Goal: Transaction & Acquisition: Purchase product/service

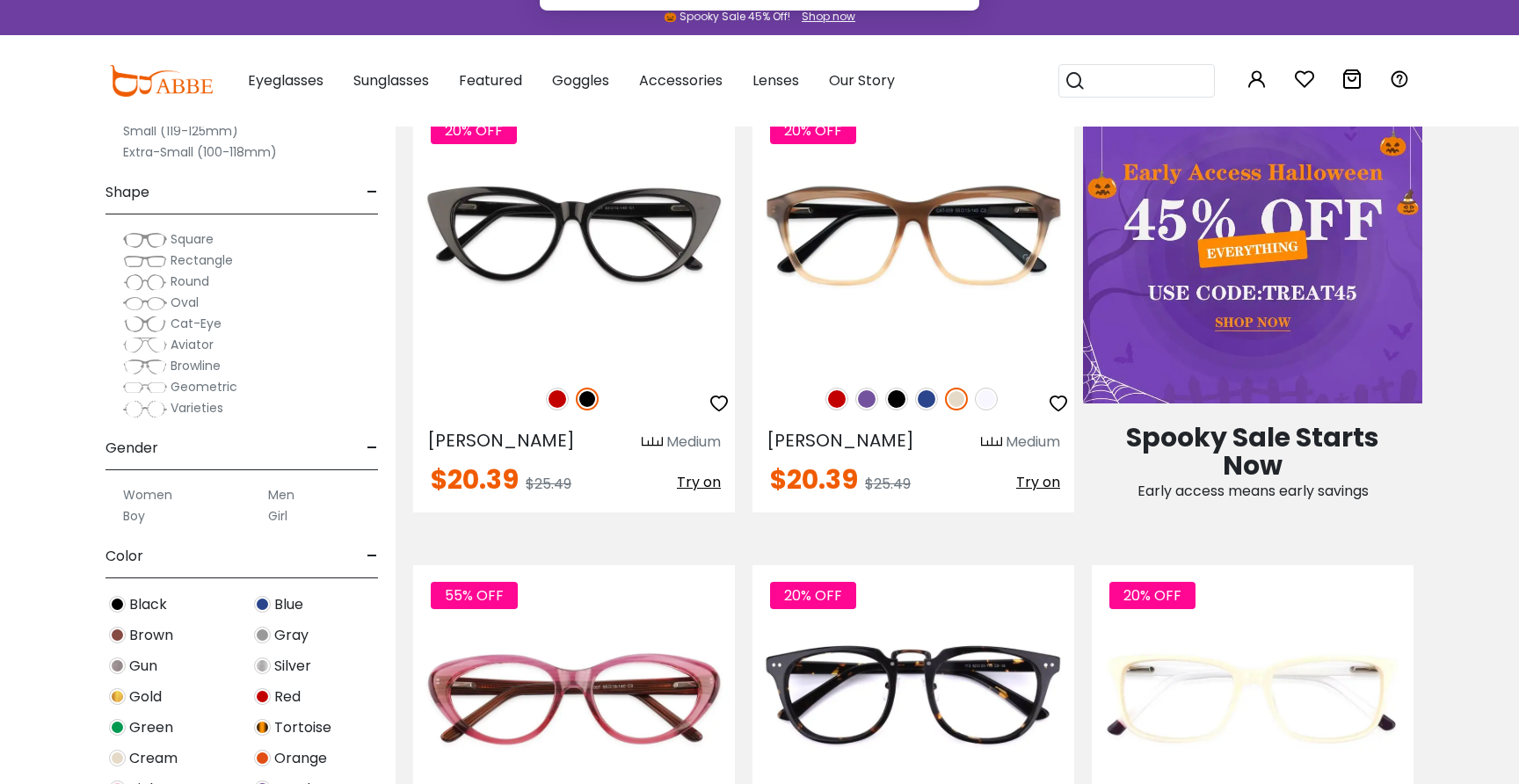
scroll to position [911, 0]
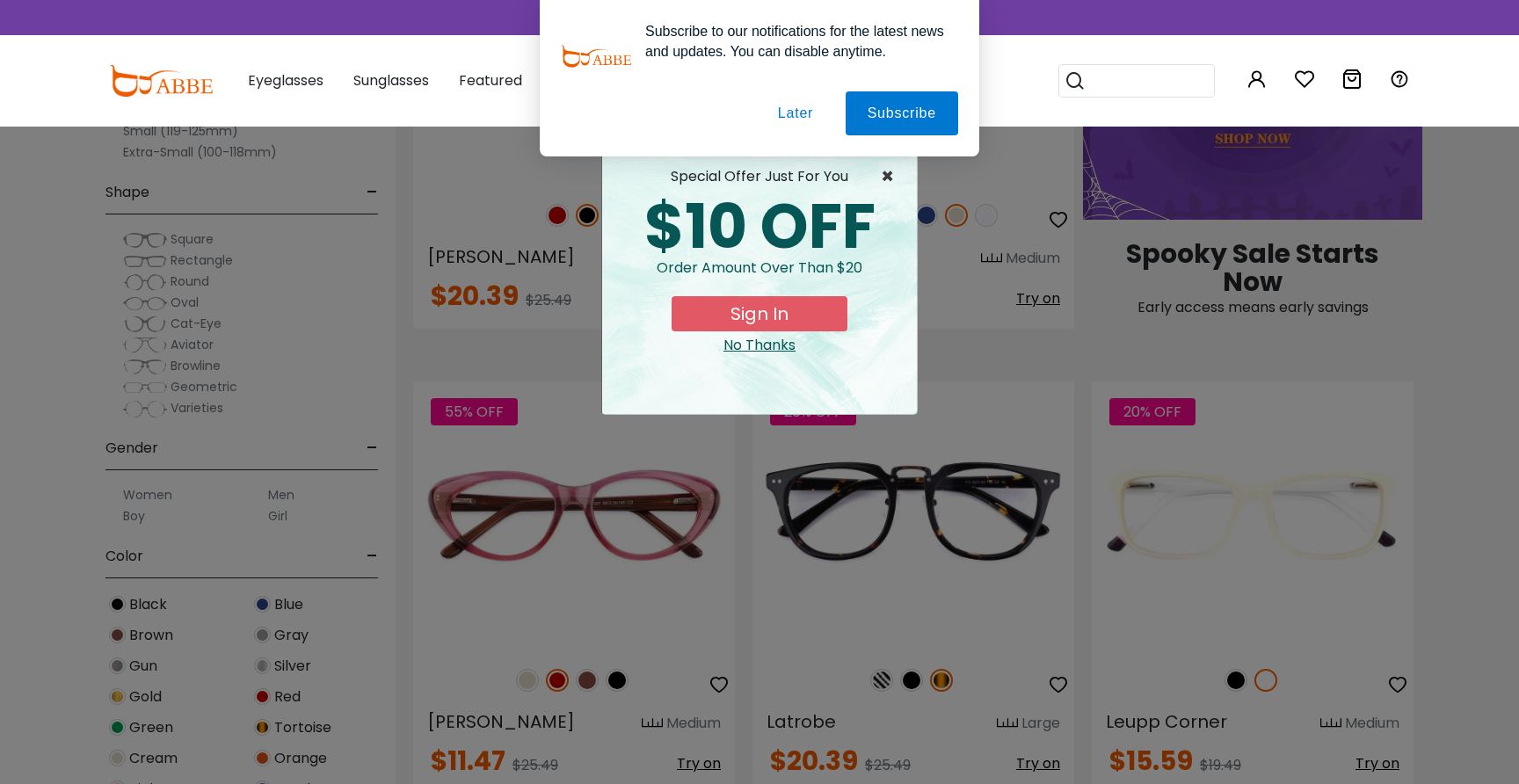
click at [883, 180] on span "×" at bounding box center [892, 176] width 22 height 21
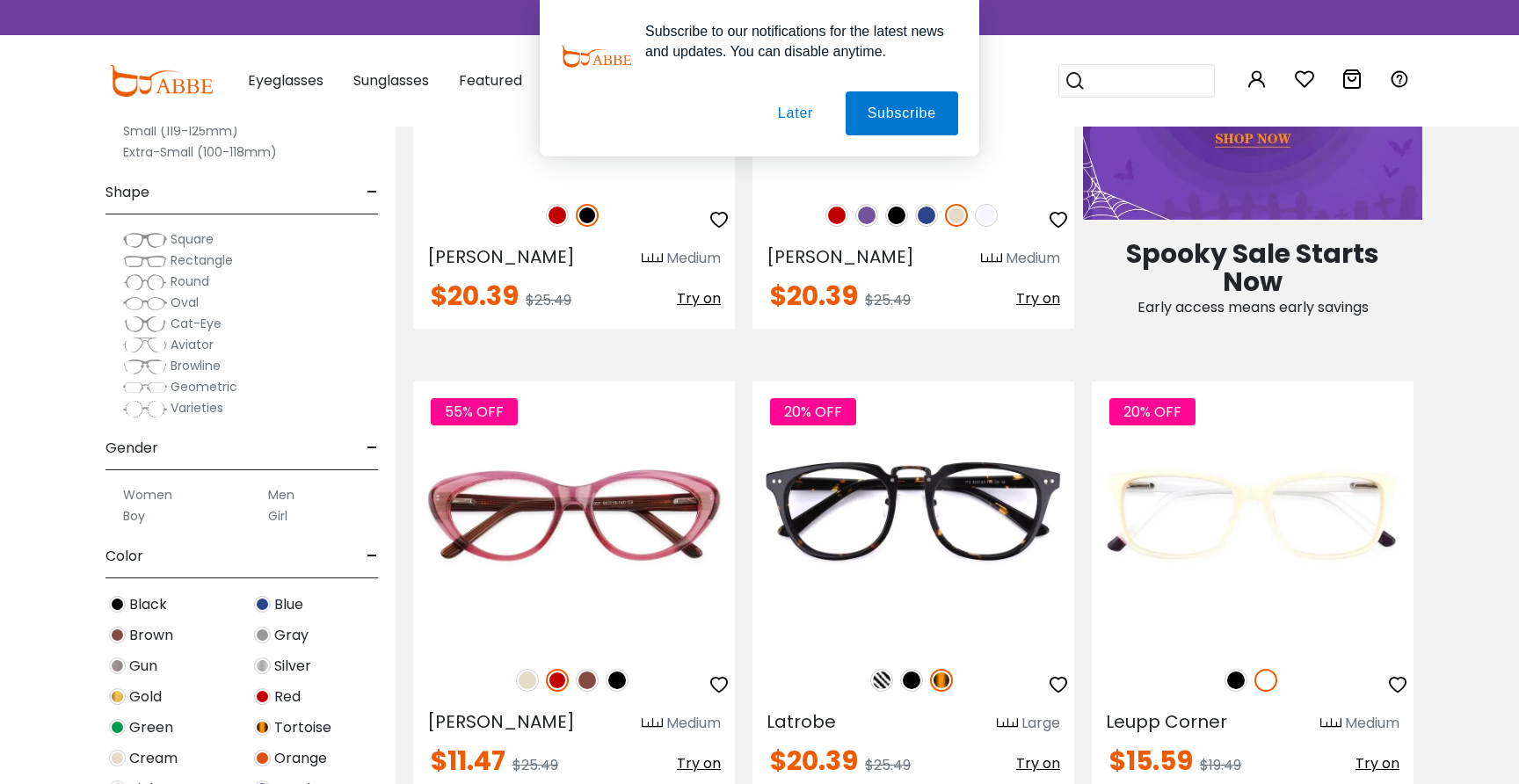
click at [809, 125] on button "Later" at bounding box center [795, 113] width 79 height 44
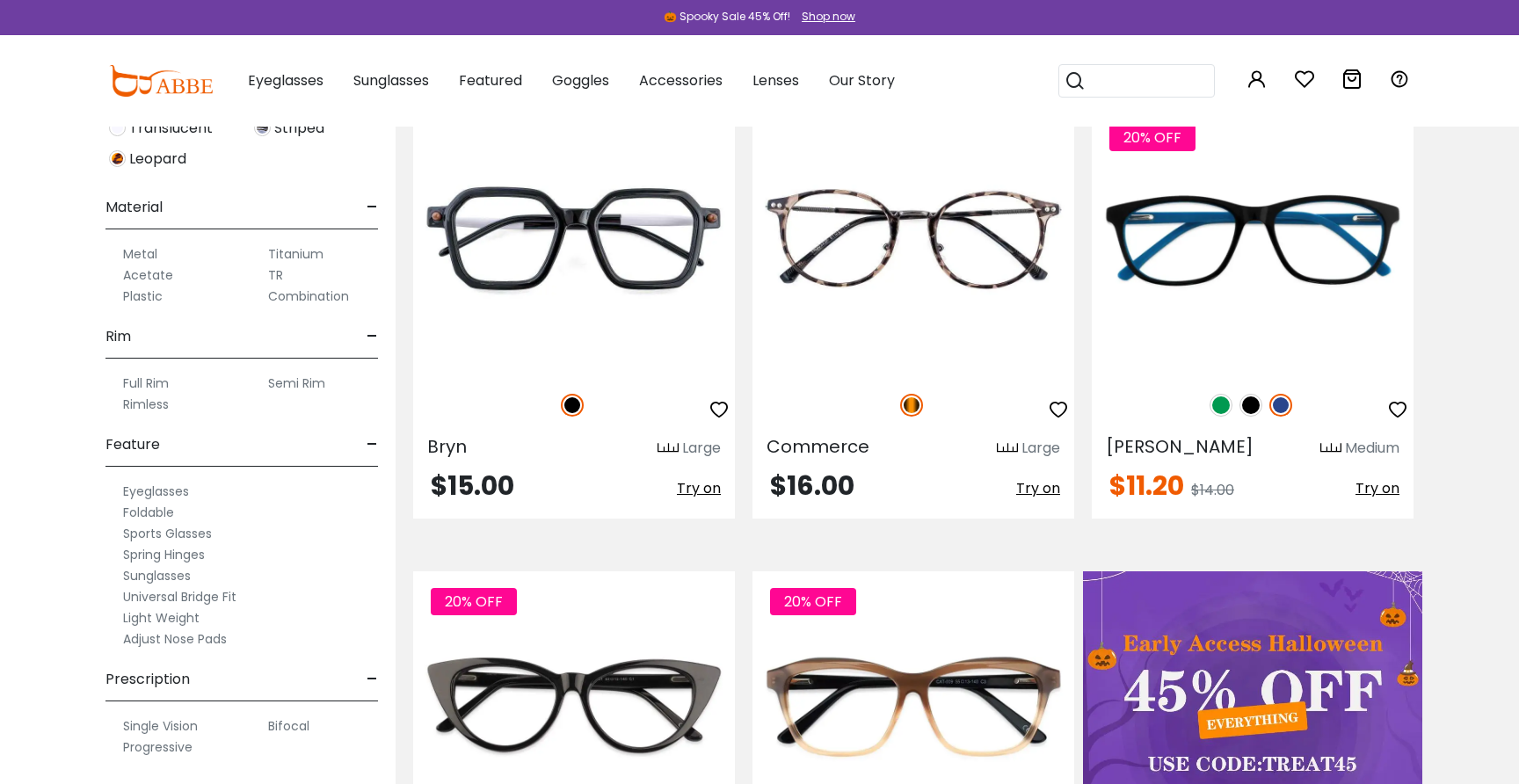
scroll to position [0, 0]
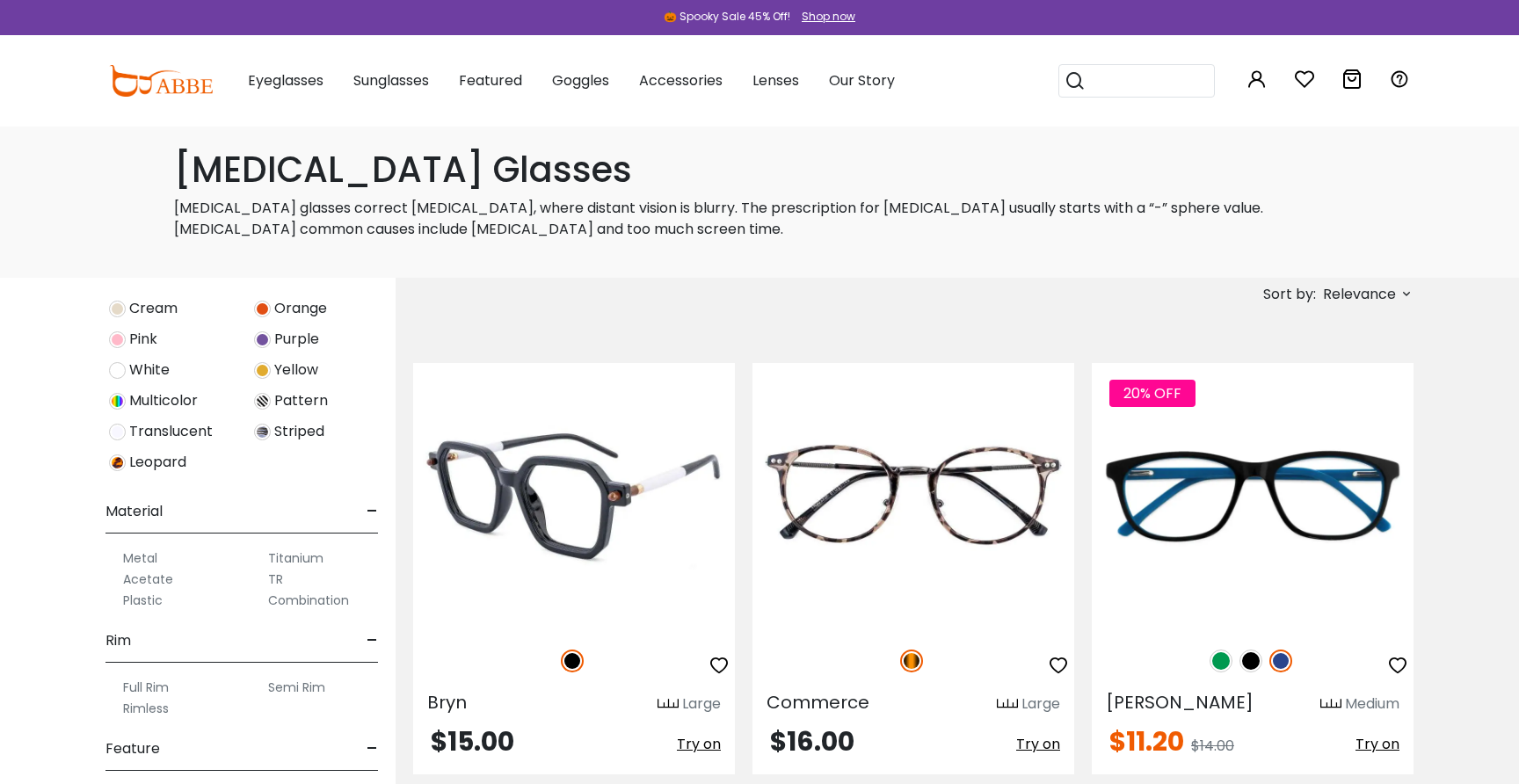
click at [656, 464] on img at bounding box center [574, 497] width 321 height 268
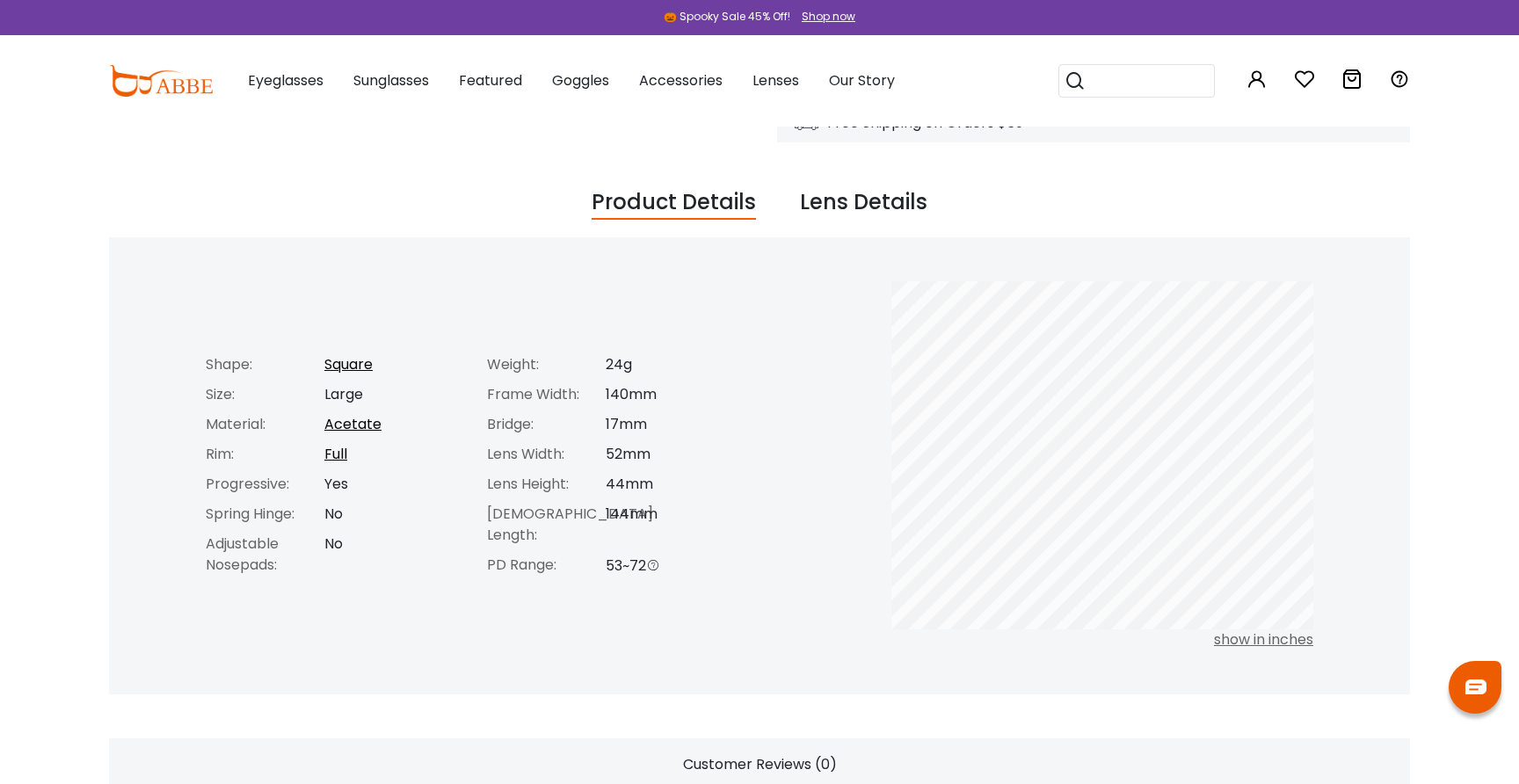
scroll to position [635, 0]
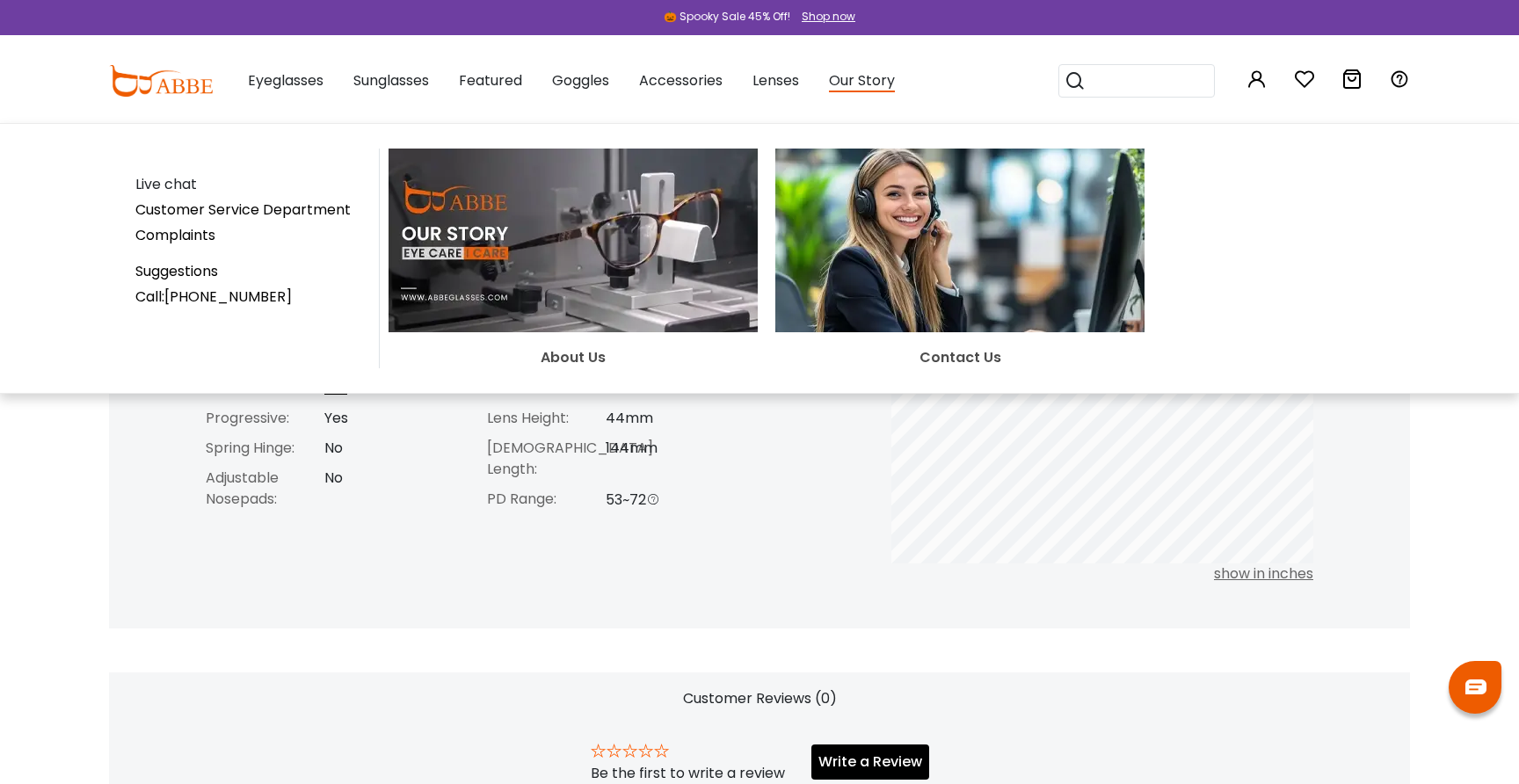
click at [876, 134] on div "Live chat Customer Service Department Complaints Suggestions Call:+1-585-800-11…" at bounding box center [760, 258] width 1519 height 271
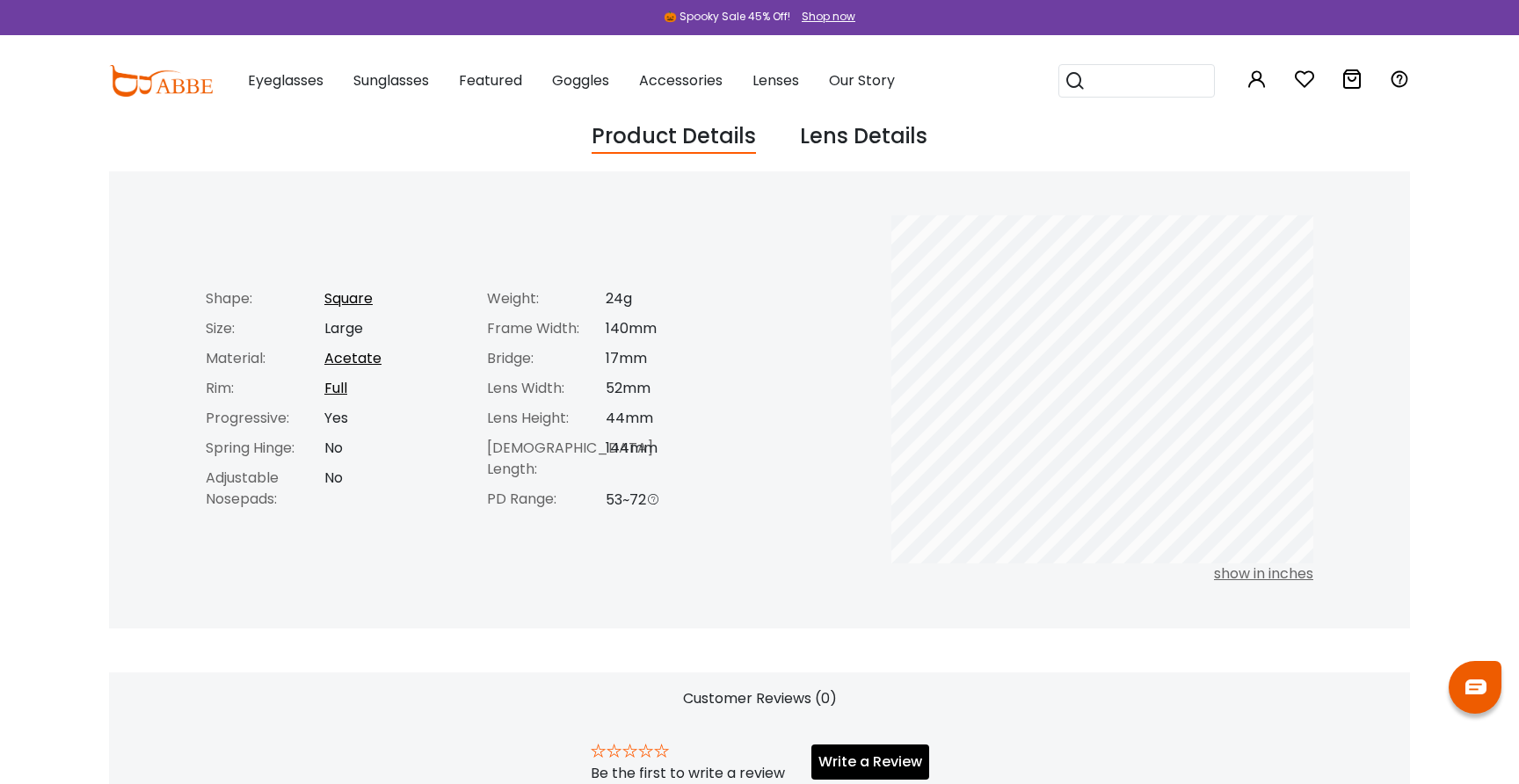
click at [876, 134] on div "Lens Details" at bounding box center [864, 137] width 128 height 34
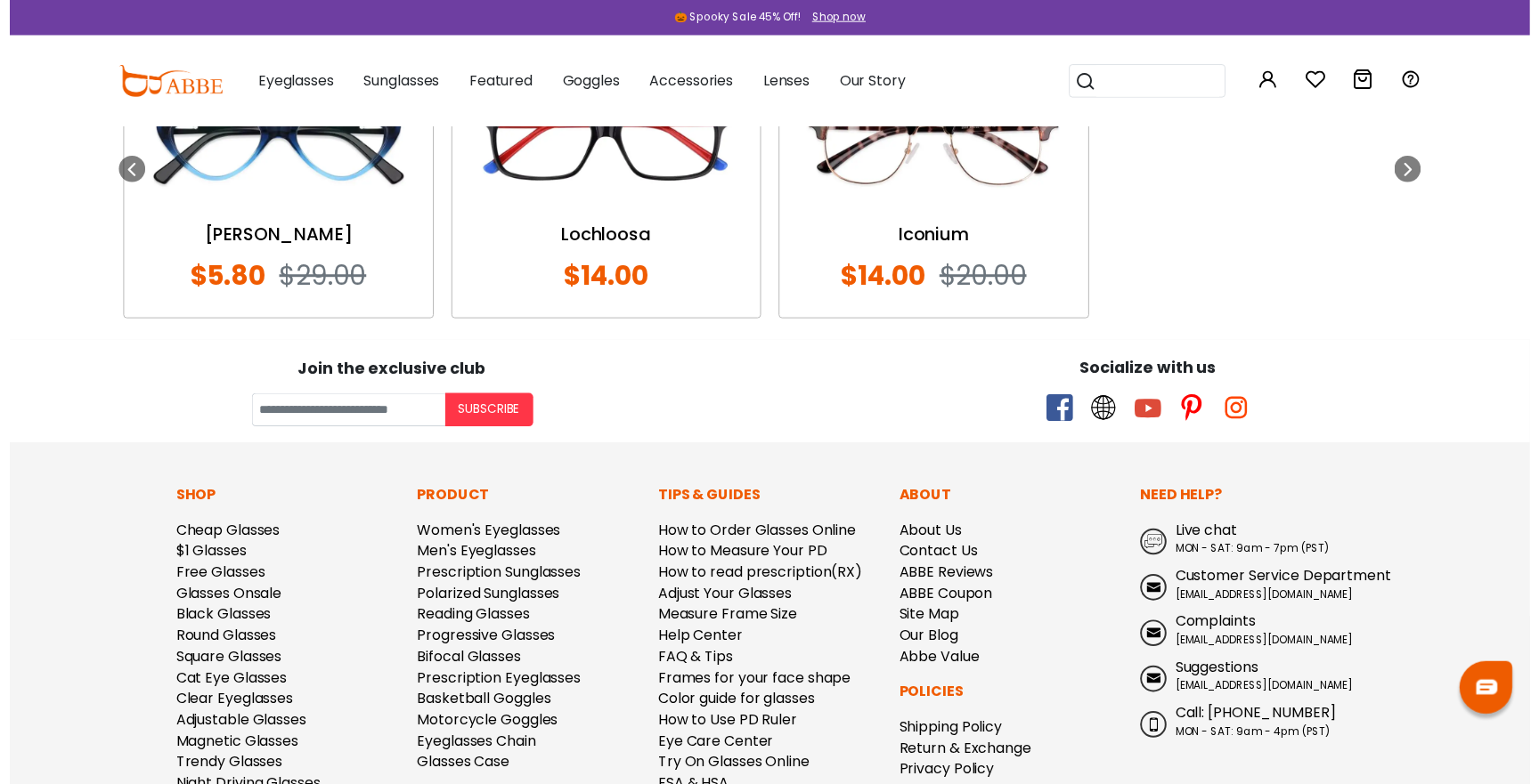
scroll to position [1583, 0]
